Goal: Task Accomplishment & Management: Complete application form

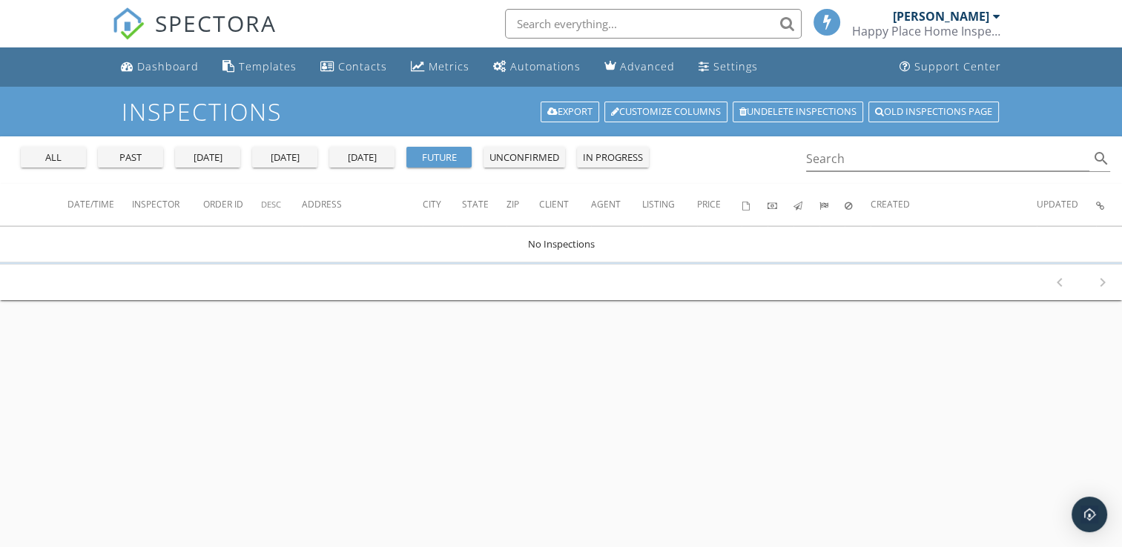
click at [949, 25] on div "Happy Place Home Inspections" at bounding box center [926, 31] width 148 height 15
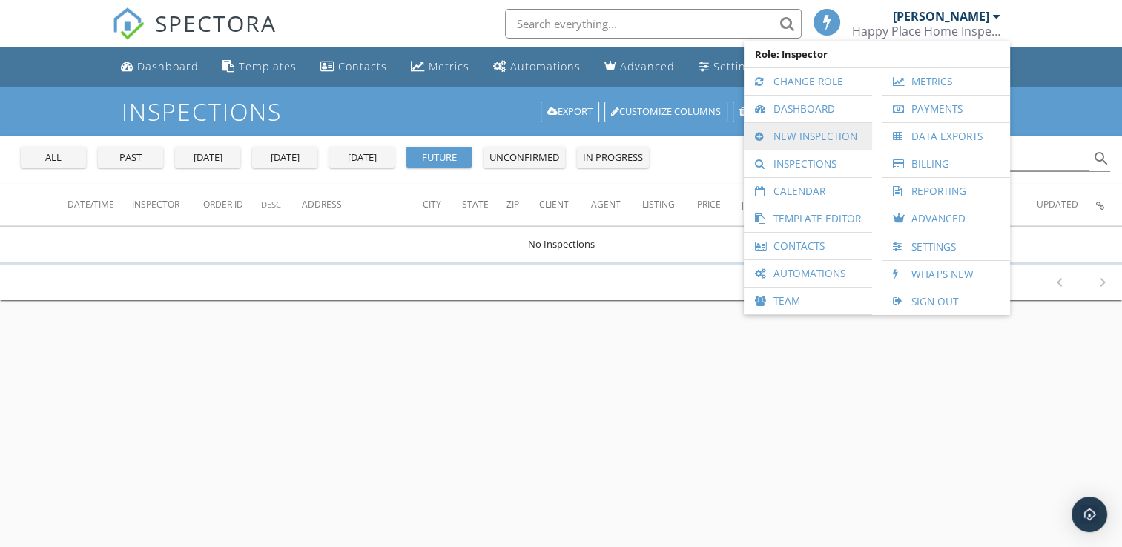
click at [817, 140] on link "New Inspection" at bounding box center [807, 136] width 113 height 27
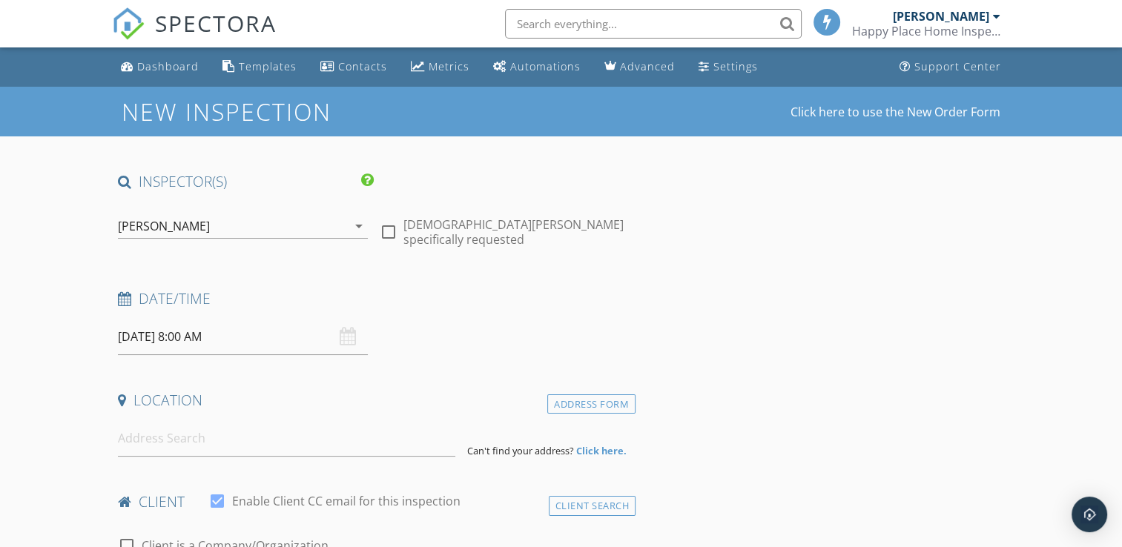
click at [350, 337] on div "09/30/2025 8:00 AM" at bounding box center [243, 337] width 250 height 36
click at [128, 301] on icon at bounding box center [124, 299] width 13 height 14
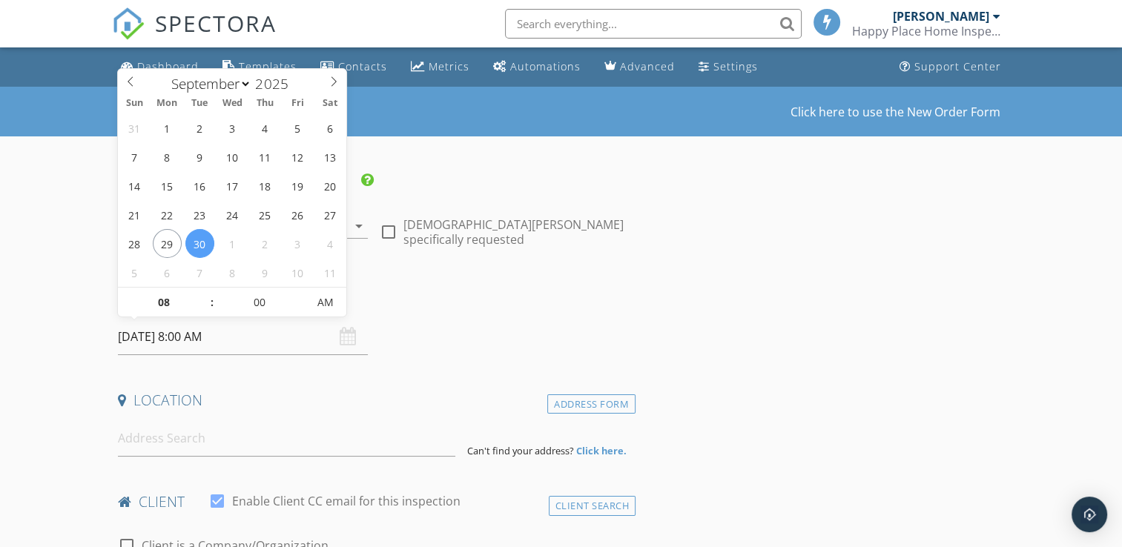
click at [168, 340] on input "09/30/2025 8:00 AM" at bounding box center [243, 337] width 250 height 36
select select "9"
type input "10/01/2025 8:00 AM"
type input "09"
type input "[DATE] 9:00 AM"
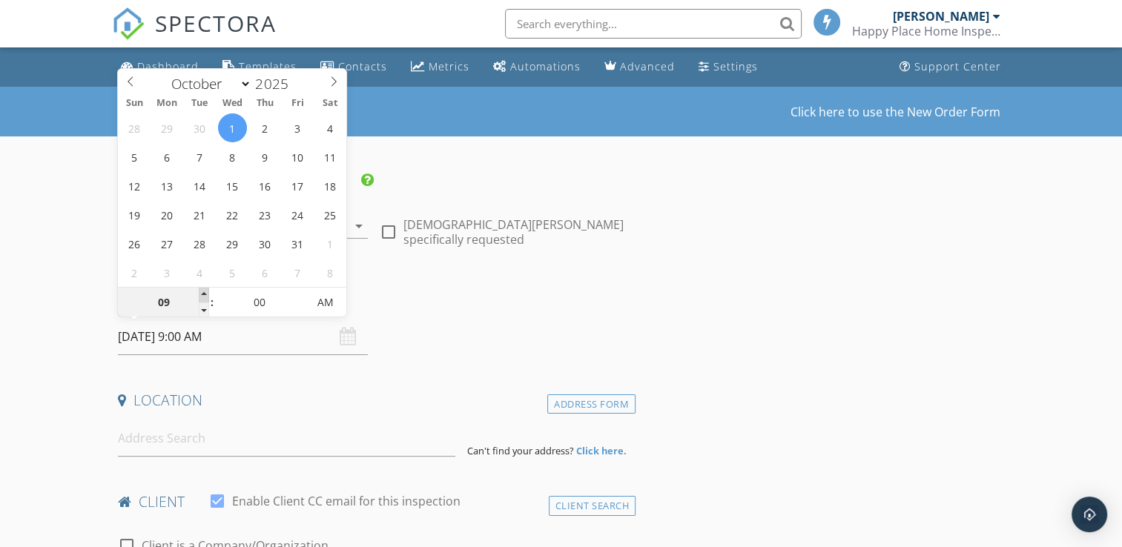
click at [206, 294] on span at bounding box center [204, 295] width 10 height 15
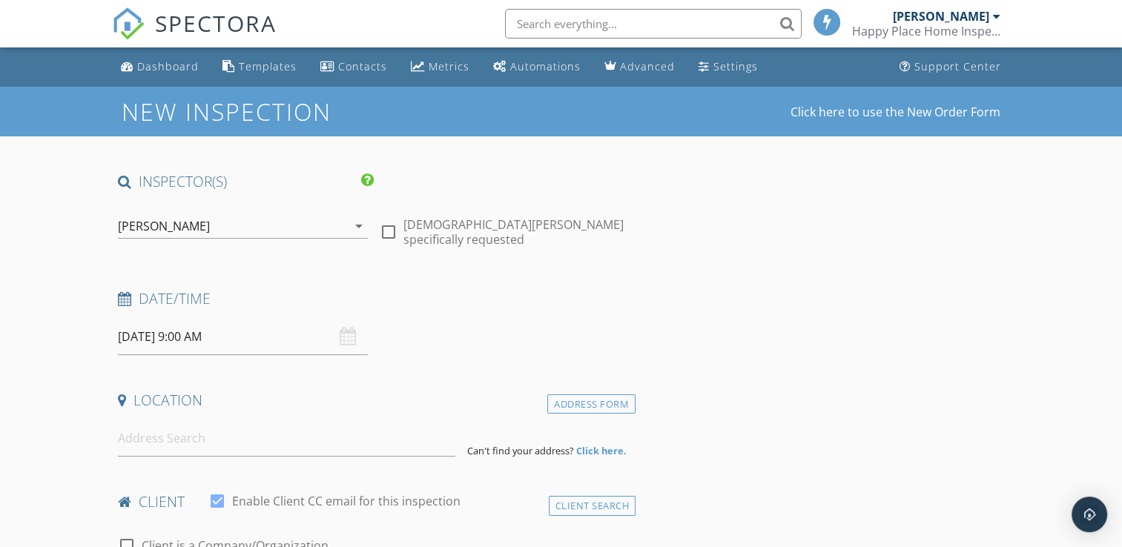
click at [390, 228] on div at bounding box center [388, 231] width 25 height 25
checkbox input "true"
click at [211, 440] on input at bounding box center [286, 438] width 337 height 36
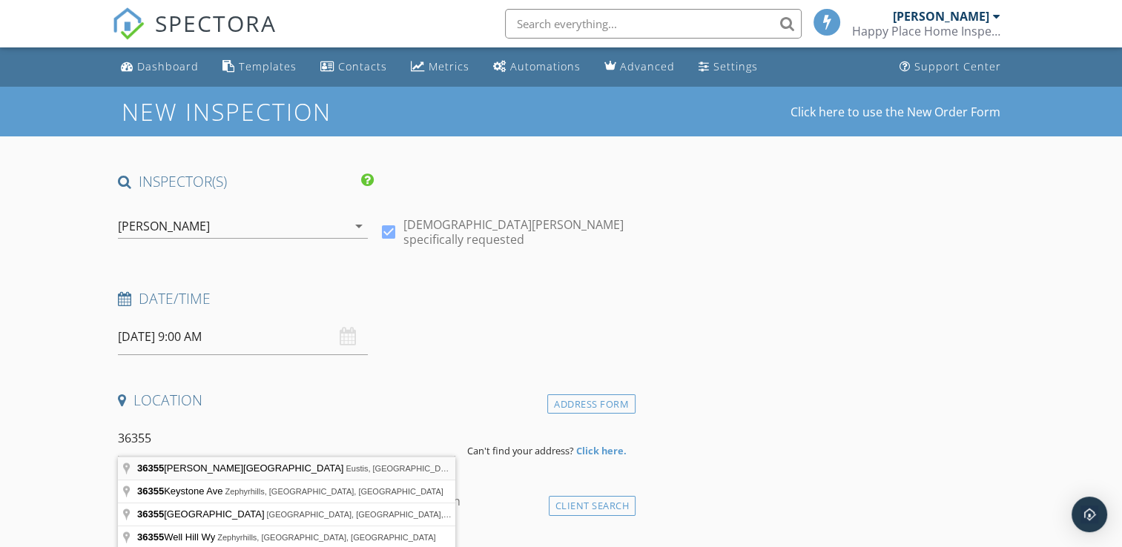
type input "36355 Calhoun Road, Eustis, FL, USA"
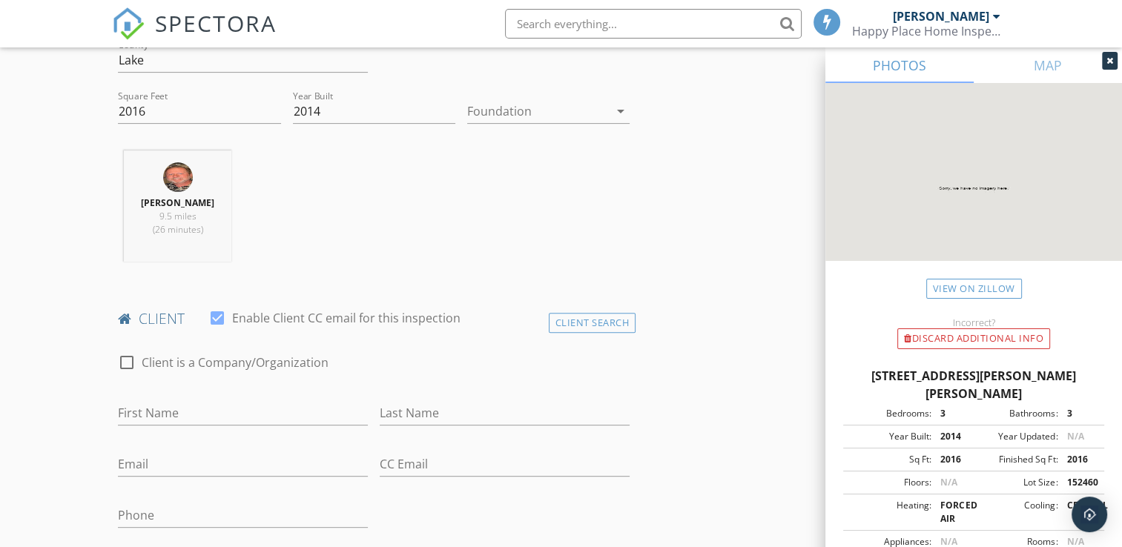
scroll to position [522, 0]
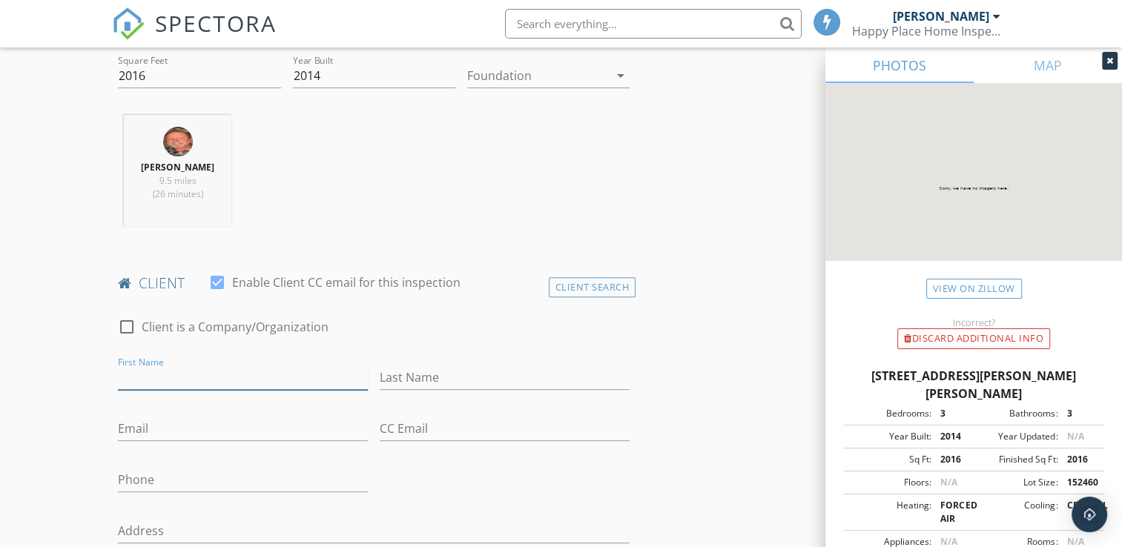
click at [198, 381] on input "First Name" at bounding box center [243, 377] width 250 height 24
type input "[PERSON_NAME]"
click at [396, 377] on input "Last Name" at bounding box center [505, 377] width 250 height 24
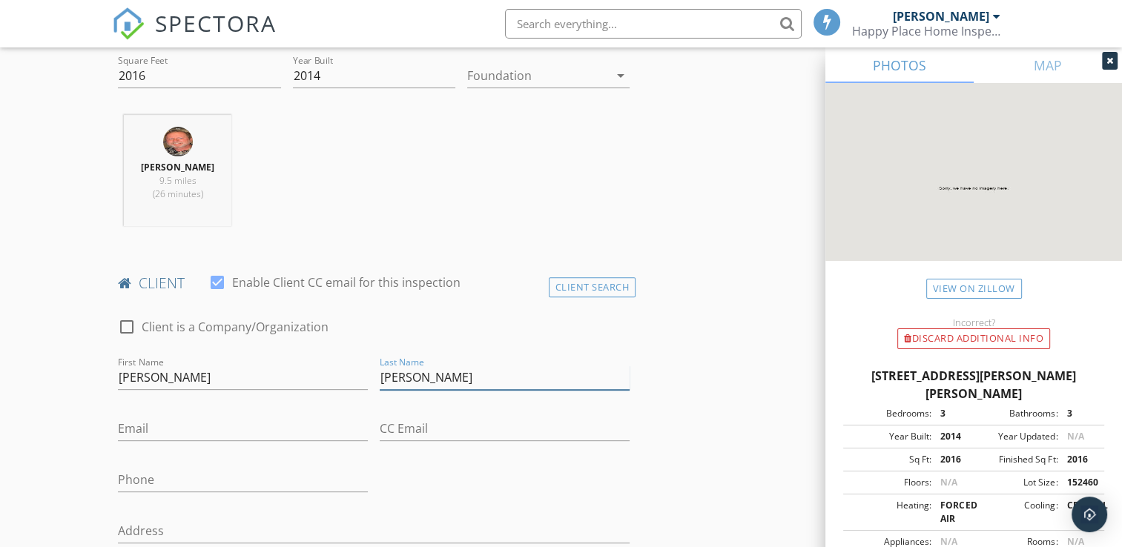
type input "[PERSON_NAME]"
click at [308, 428] on input "Email" at bounding box center [243, 429] width 250 height 24
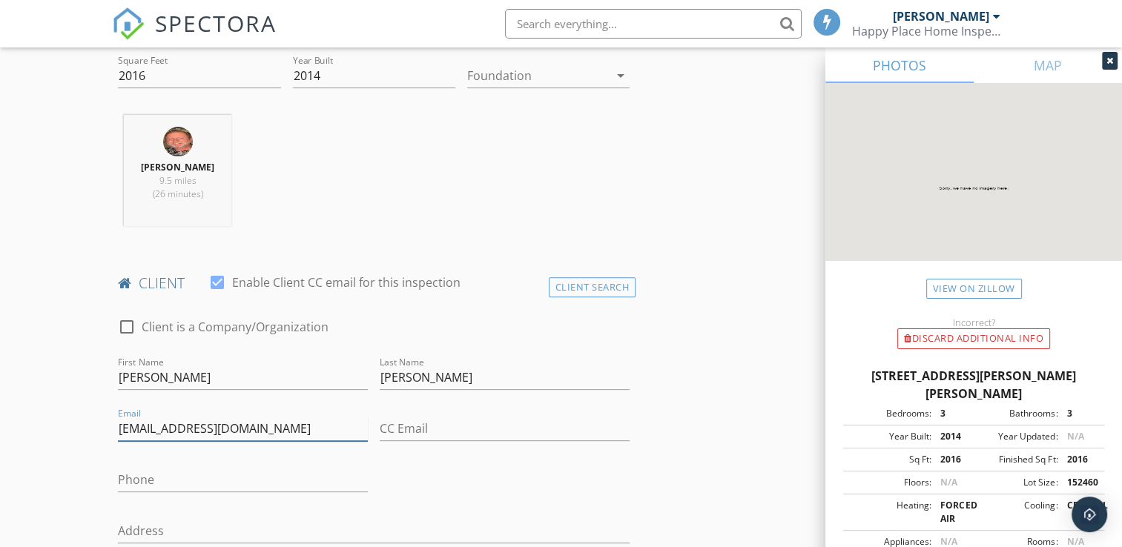
type input "[EMAIL_ADDRESS][DOMAIN_NAME]"
click at [326, 468] on input "Phone" at bounding box center [243, 480] width 250 height 24
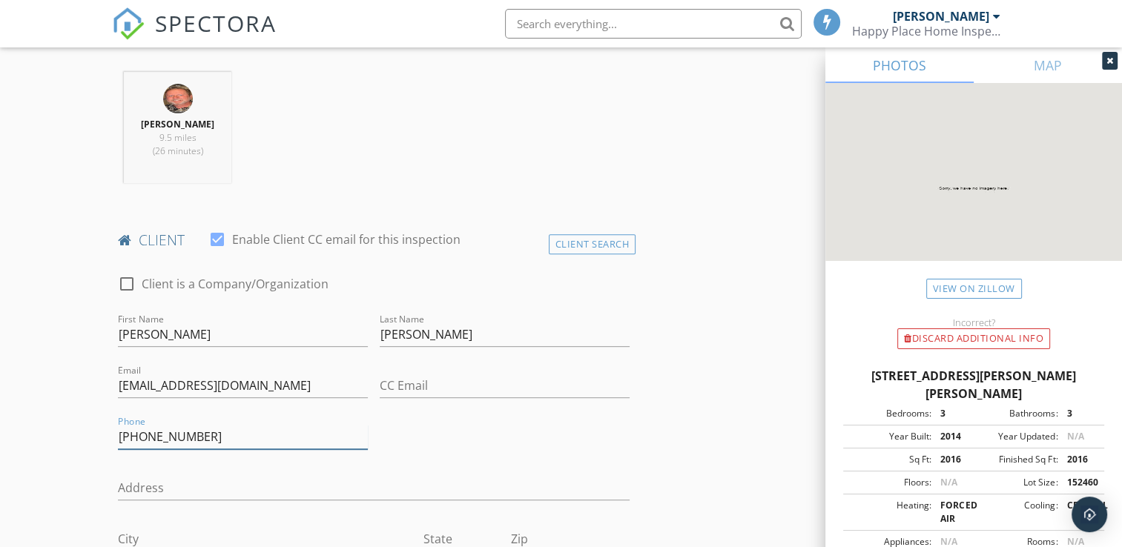
scroll to position [664, 0]
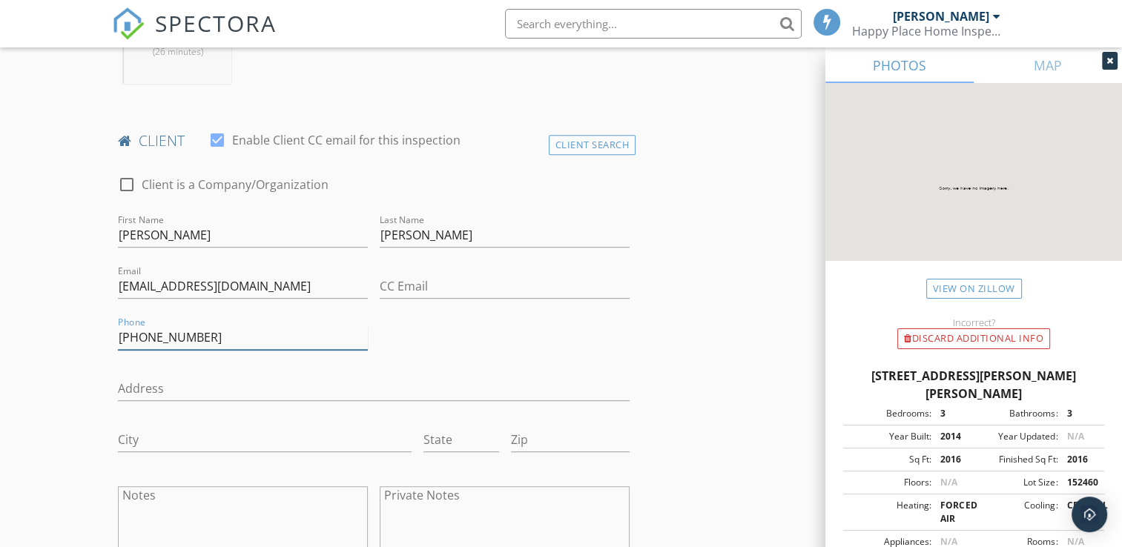
type input "[PHONE_NUMBER]"
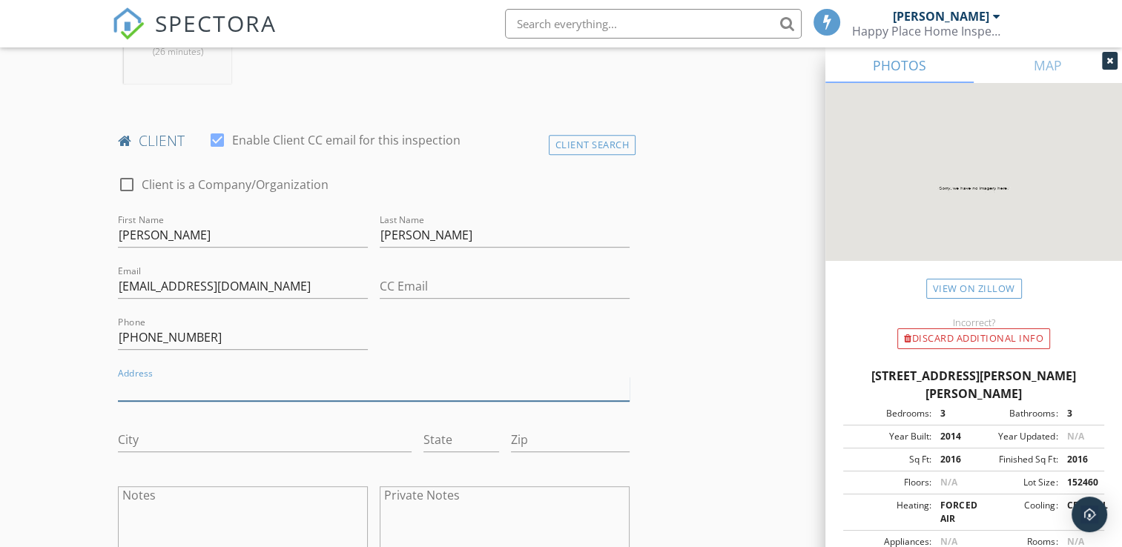
click at [279, 388] on input "Address" at bounding box center [374, 389] width 512 height 24
type input "[STREET_ADDRESS][PERSON_NAME]"
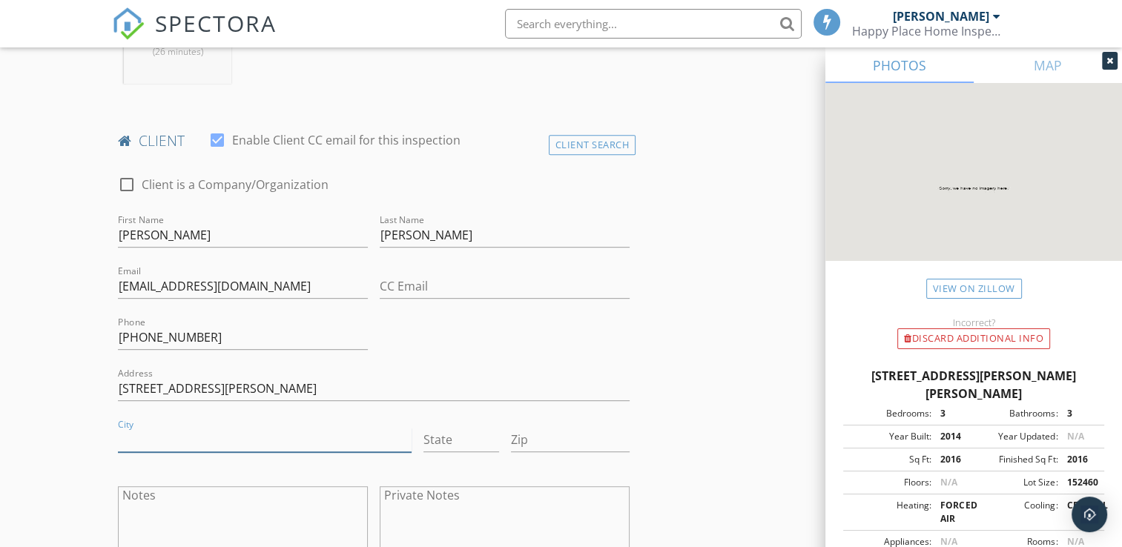
click at [239, 437] on input "City" at bounding box center [265, 440] width 294 height 24
type input "Eustis Fl 32736"
type input "[US_STATE]"
type input "Eustis"
click at [552, 437] on input "Zip" at bounding box center [570, 440] width 119 height 24
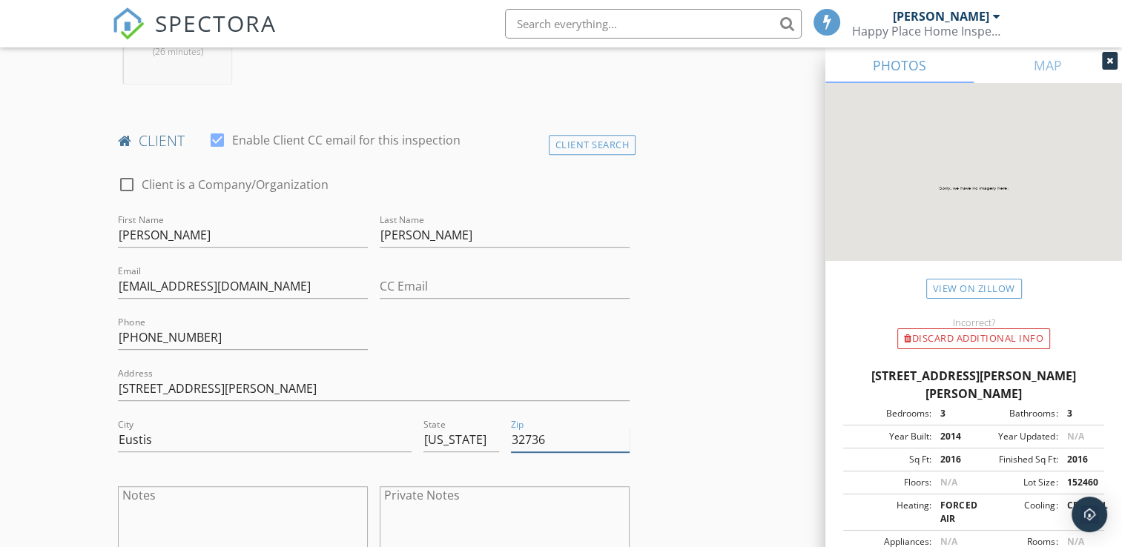
type input "32736"
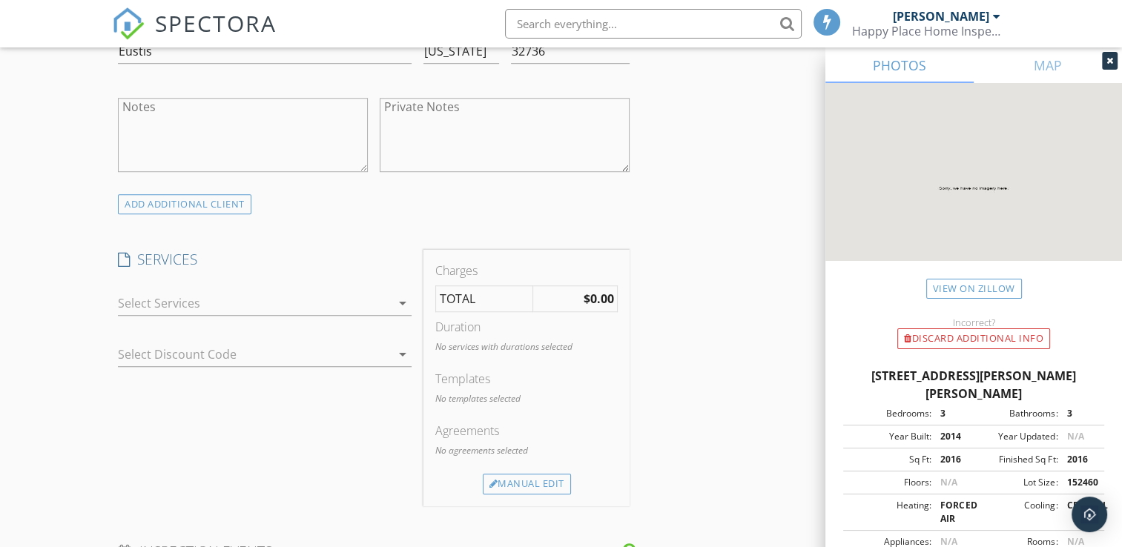
scroll to position [1099, 0]
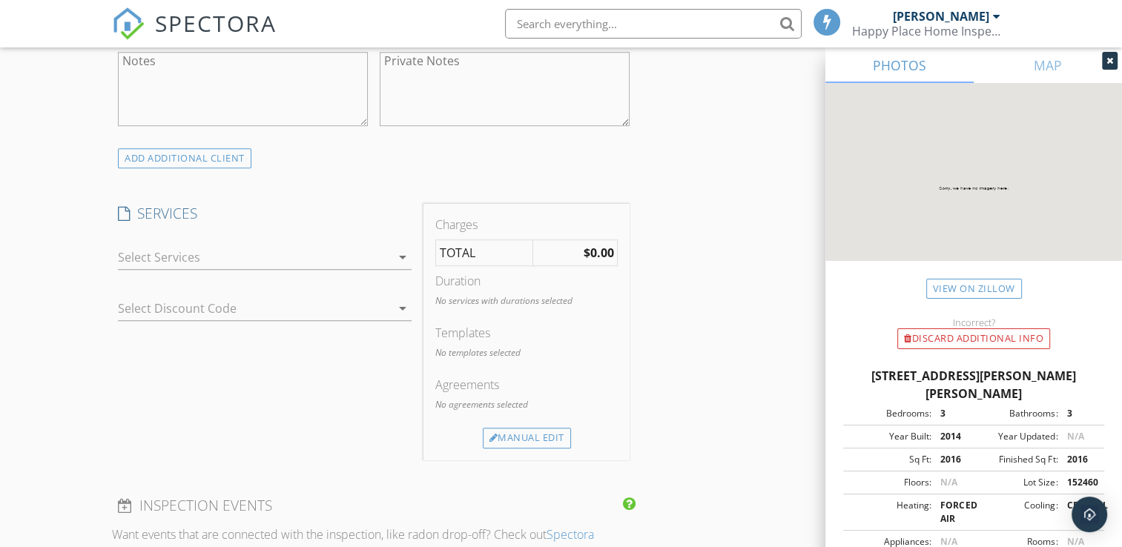
click at [403, 254] on icon "arrow_drop_down" at bounding box center [403, 257] width 18 height 18
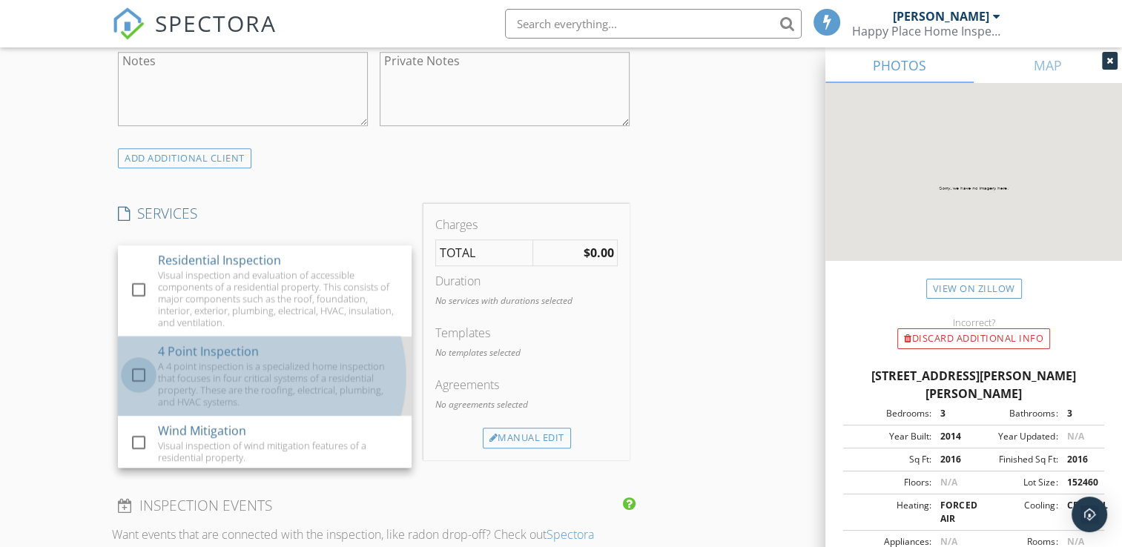
click at [139, 372] on div at bounding box center [138, 375] width 25 height 25
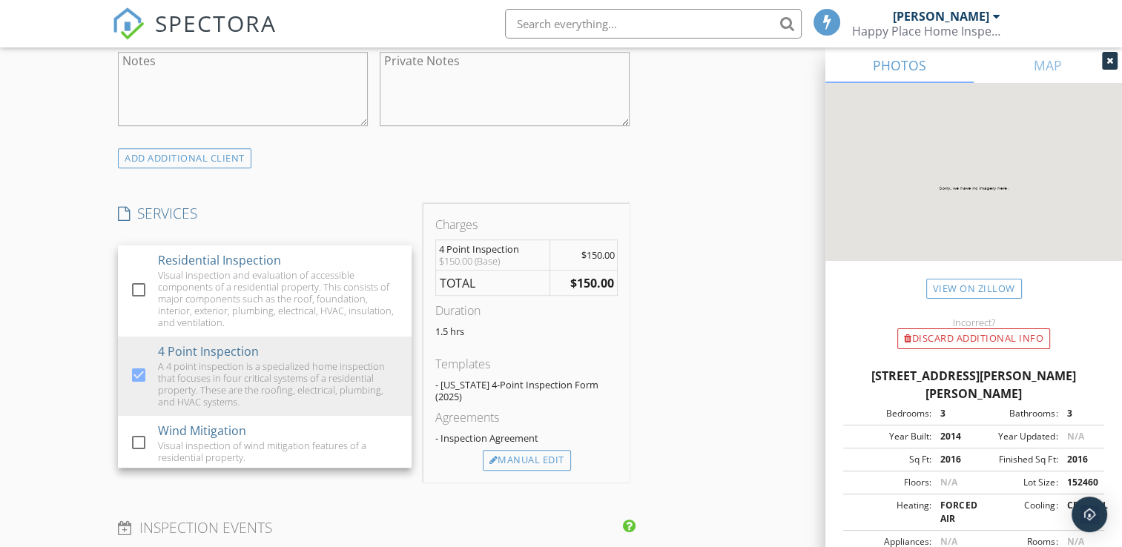
click at [708, 344] on div "INSPECTOR(S) check_box Christian Gwynn PRIMARY Christian Gwynn arrow_drop_down …" at bounding box center [560, 318] width 897 height 2491
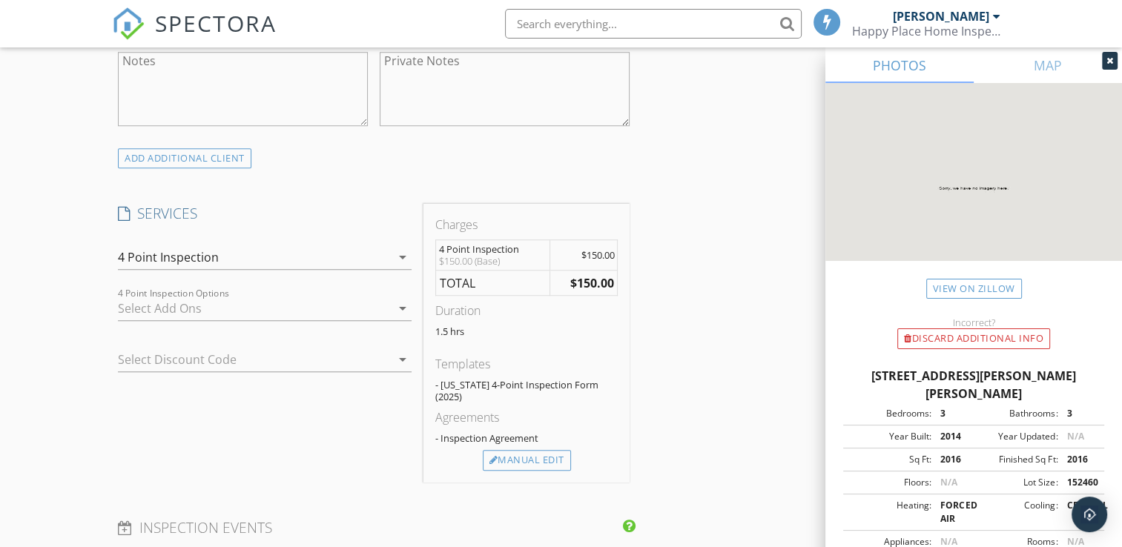
click at [400, 358] on icon "arrow_drop_down" at bounding box center [403, 360] width 18 height 18
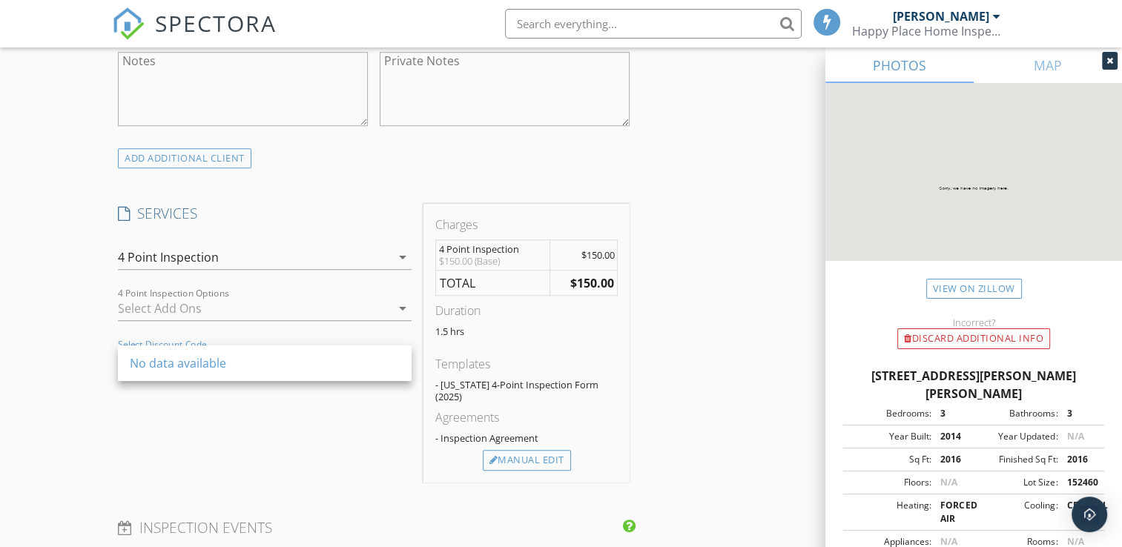
click at [374, 422] on div "SERVICES check_box_outline_blank Residential Inspection Visual inspection and e…" at bounding box center [264, 343] width 305 height 279
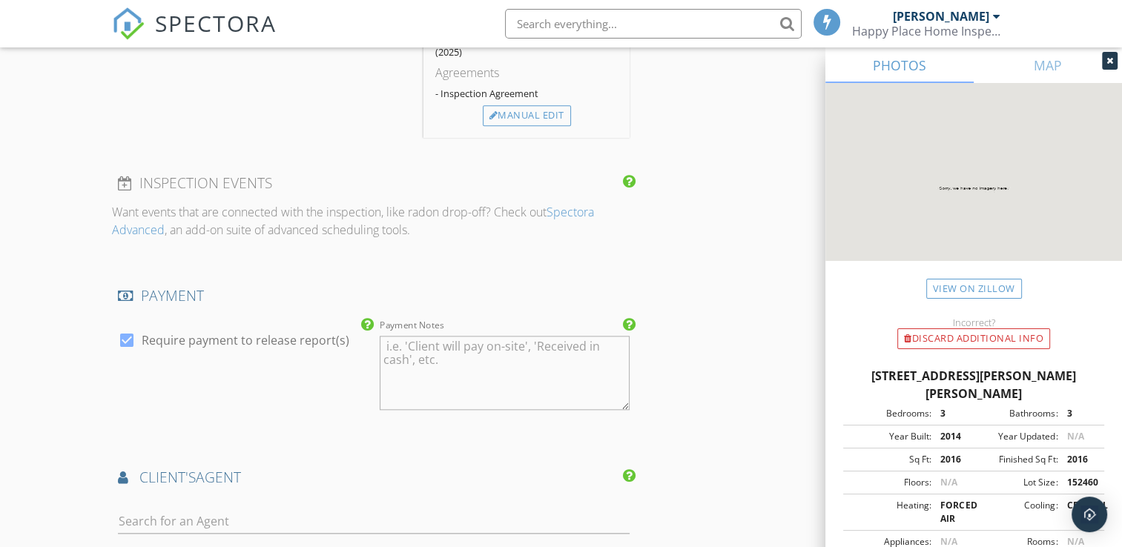
scroll to position [1569, 0]
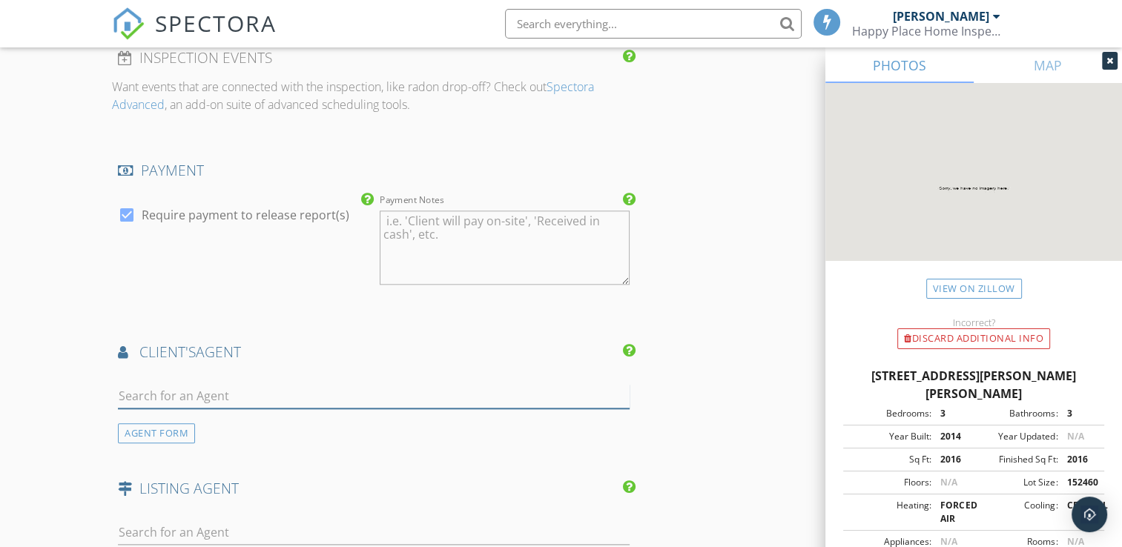
click at [268, 384] on input "text" at bounding box center [374, 396] width 512 height 24
drag, startPoint x: 245, startPoint y: 417, endPoint x: 188, endPoint y: 417, distance: 57.1
click at [188, 417] on div "AGENT FORM" at bounding box center [373, 407] width 523 height 71
click at [176, 423] on div "AGENT FORM" at bounding box center [156, 433] width 77 height 20
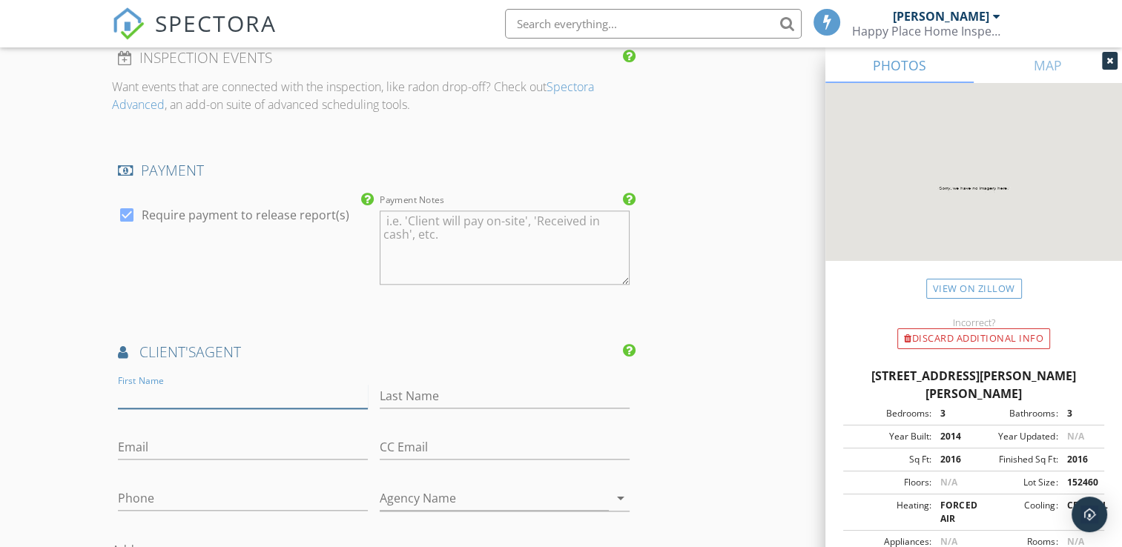
click at [196, 384] on input "First Name" at bounding box center [243, 396] width 250 height 24
type input "[PERSON_NAME]"
click at [396, 384] on input "Last Name" at bounding box center [505, 396] width 250 height 24
type input "Bell"
click at [297, 435] on input "Email" at bounding box center [243, 447] width 250 height 24
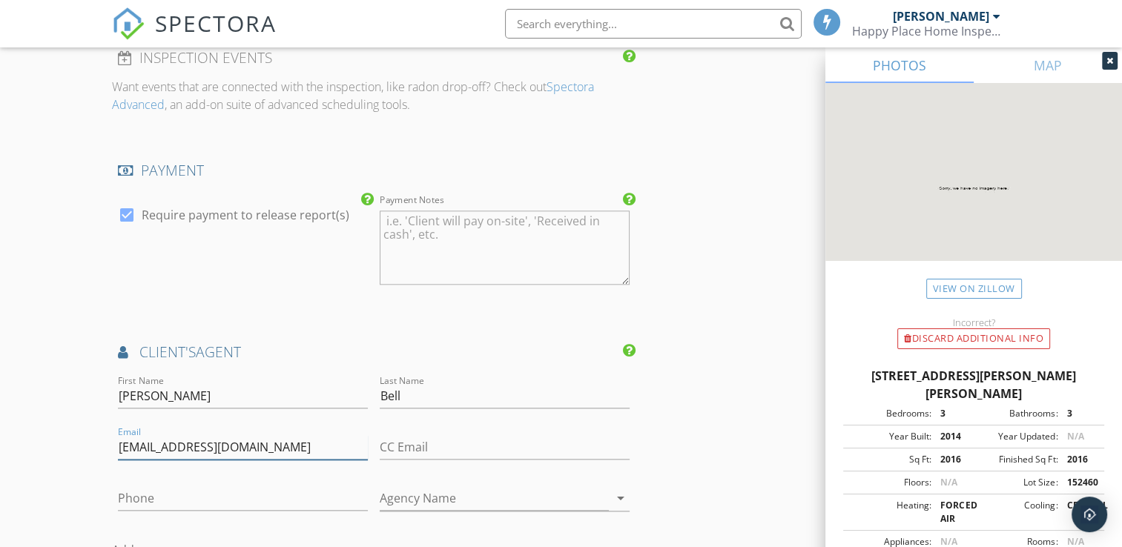
type input "[EMAIL_ADDRESS][DOMAIN_NAME]"
click at [329, 486] on input "Phone" at bounding box center [243, 498] width 250 height 24
type input "[PHONE_NUMBER]"
click at [513, 486] on input "Agency Name" at bounding box center [494, 498] width 229 height 24
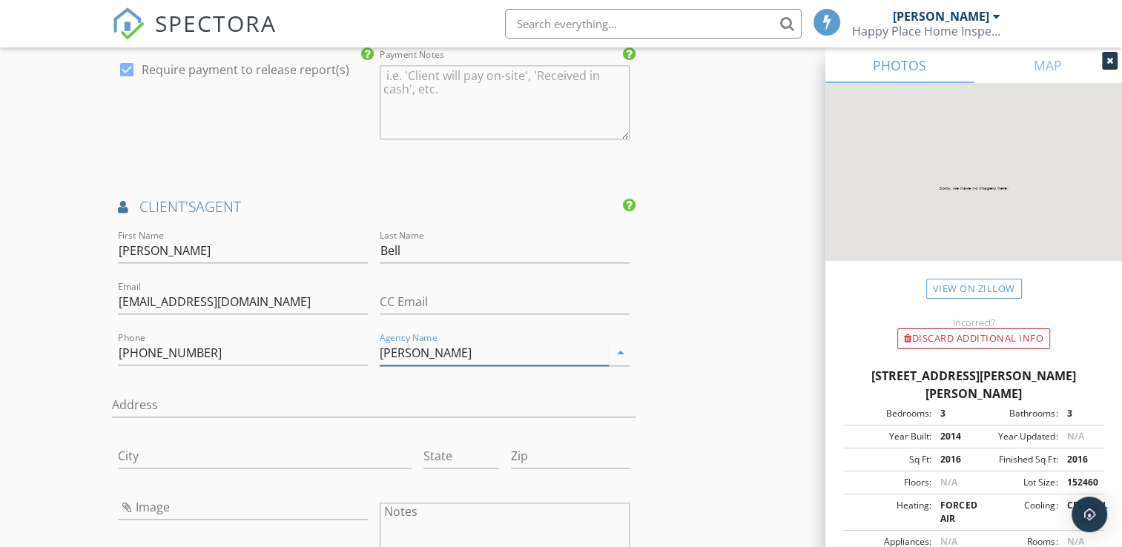
scroll to position [1759, 0]
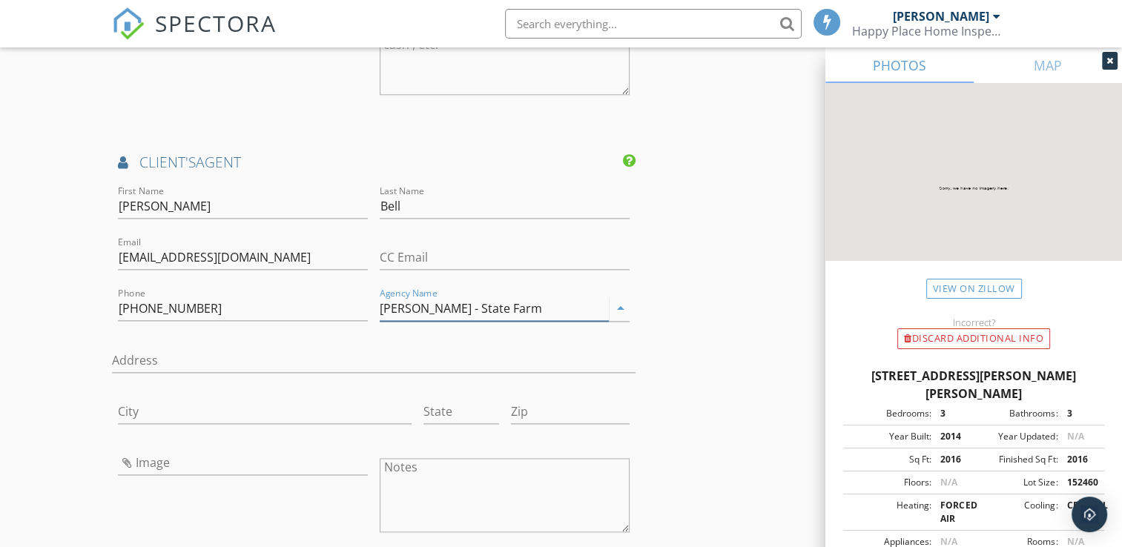
type input "[PERSON_NAME] - State Farm"
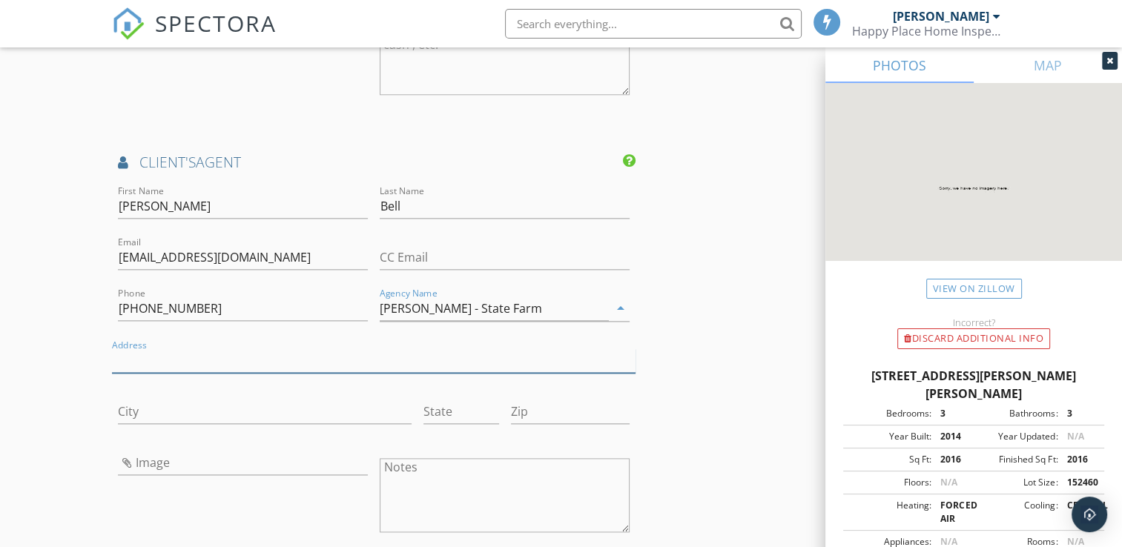
click at [188, 348] on input "Address" at bounding box center [373, 360] width 523 height 24
type input "[STREET_ADDRESS]"
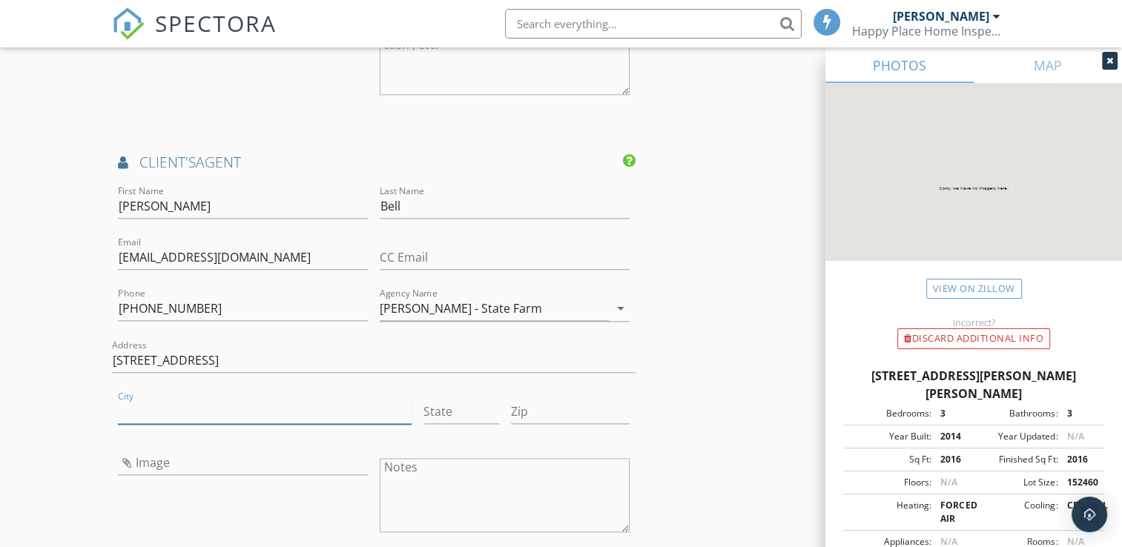
click at [187, 400] on input "City" at bounding box center [265, 412] width 294 height 24
type input "[GEOGRAPHIC_DATA][PERSON_NAME]"
click at [439, 400] on input "State" at bounding box center [461, 412] width 76 height 24
type input "Fl"
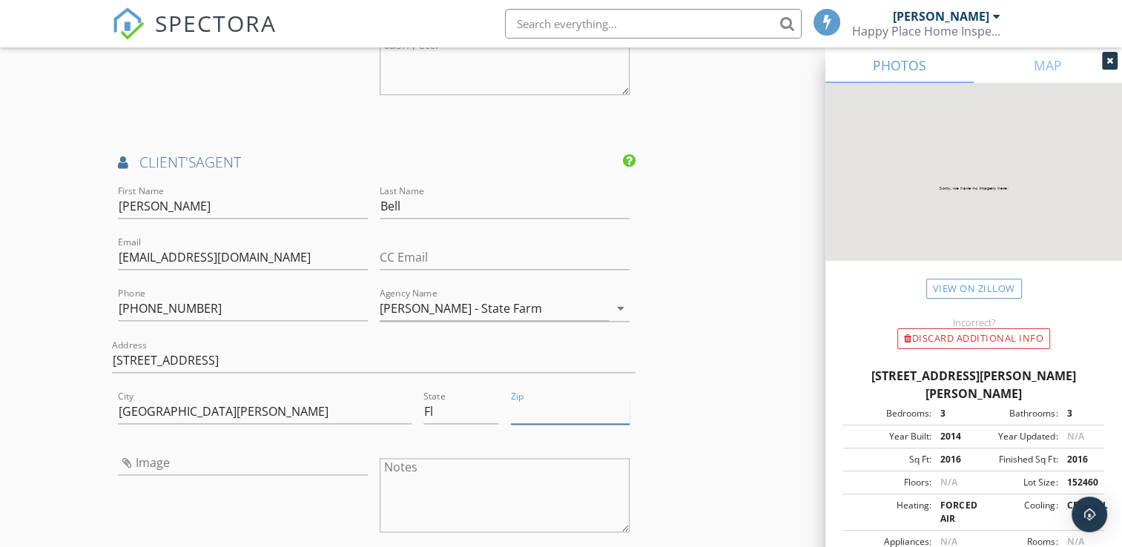
click at [535, 400] on input "Zip" at bounding box center [570, 412] width 119 height 24
type input "32757"
click at [344, 481] on div "Image" at bounding box center [243, 497] width 262 height 116
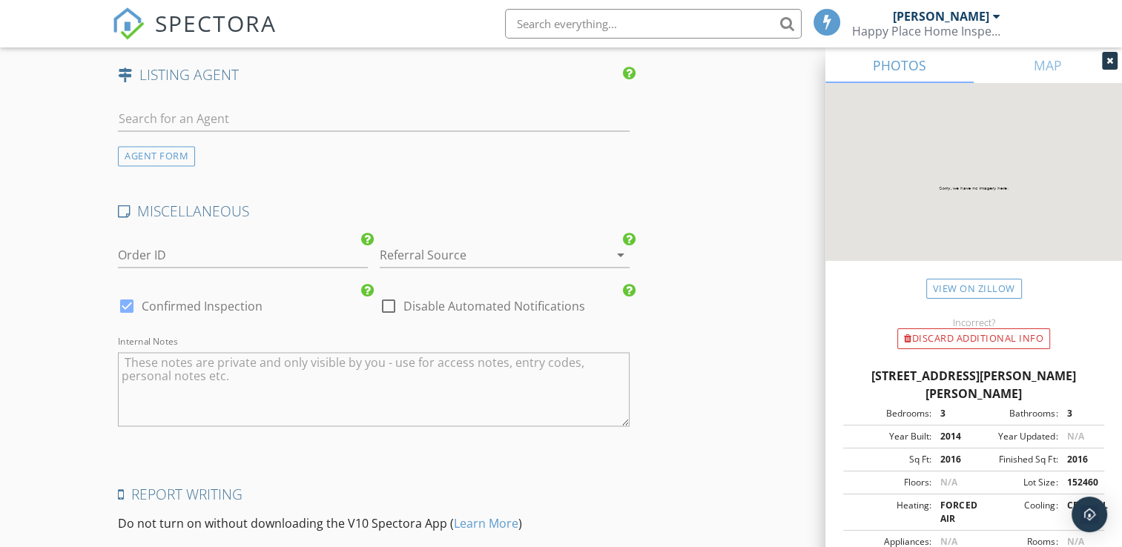
scroll to position [2571, 0]
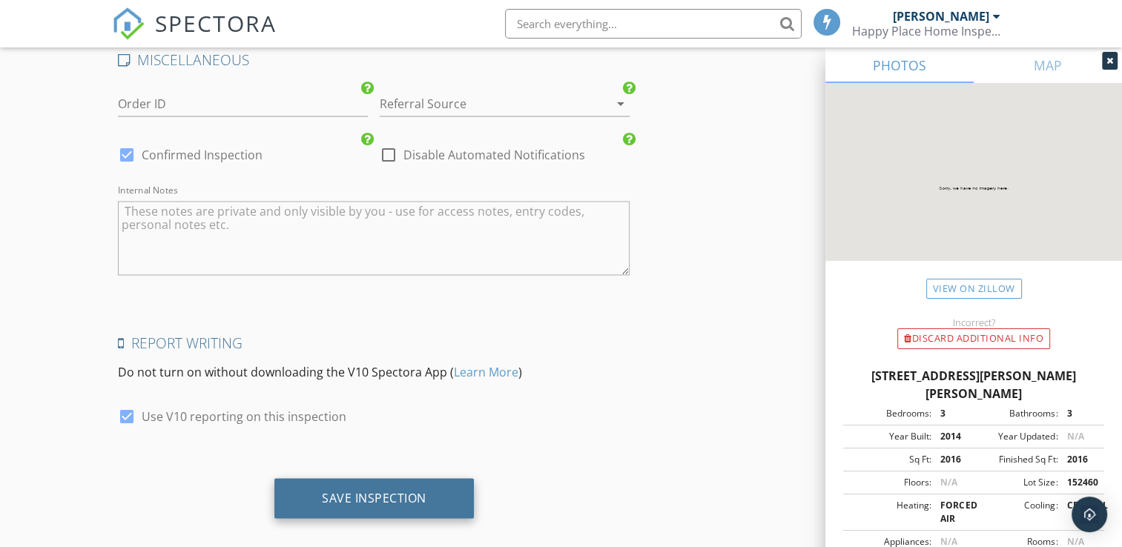
click at [308, 491] on div "Save Inspection" at bounding box center [373, 498] width 199 height 40
